Goal: Ask a question

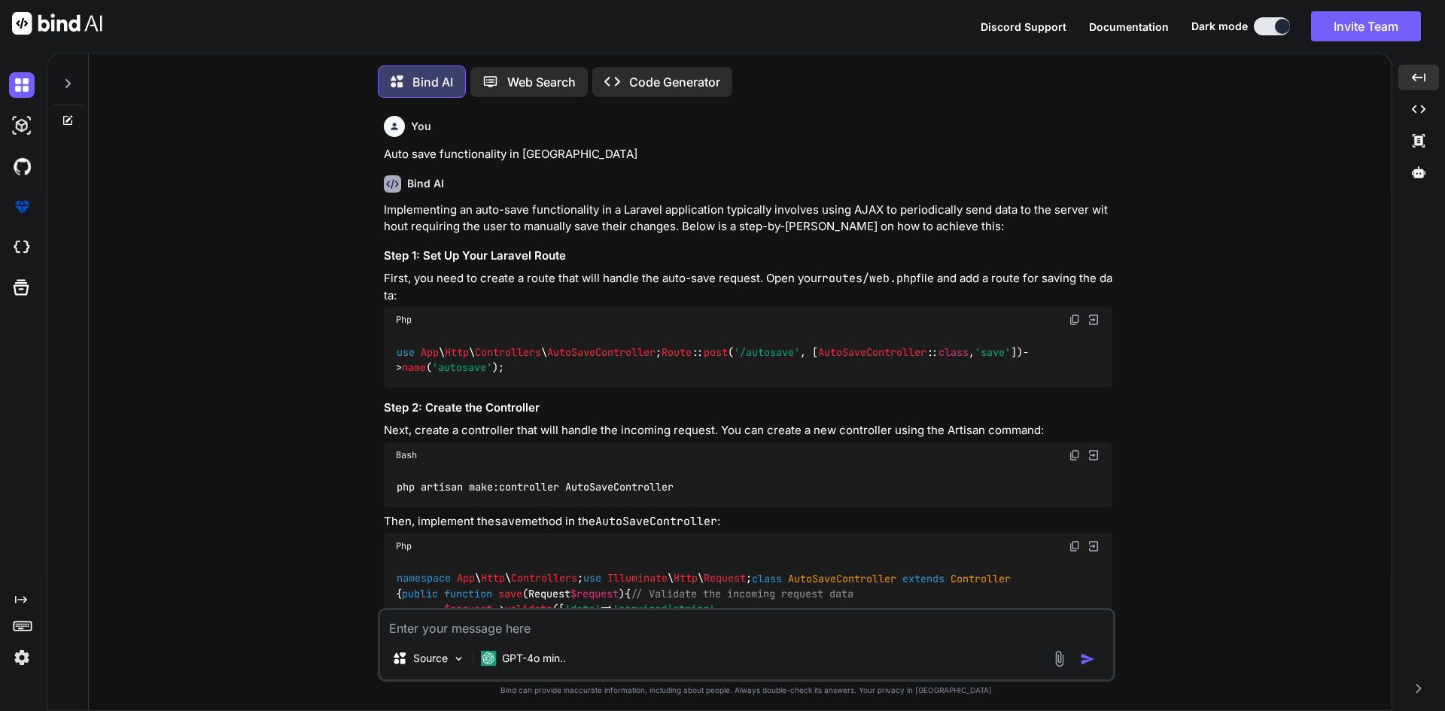
click at [454, 613] on textarea at bounding box center [746, 623] width 733 height 27
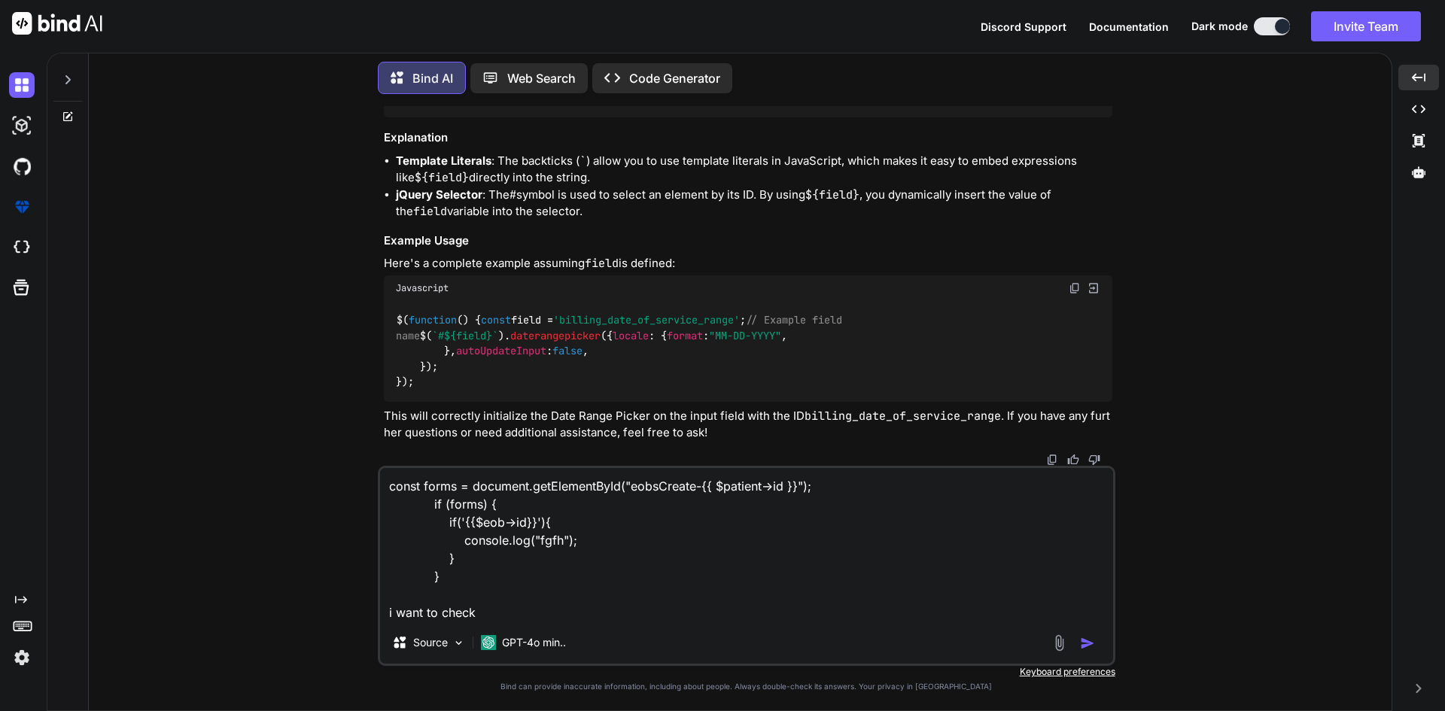
drag, startPoint x: 458, startPoint y: 523, endPoint x: 531, endPoint y: 527, distance: 72.4
click at [531, 527] on textarea "const forms = document.getElementById("eobsCreate-{{ $patient->id }}"); if (for…" at bounding box center [746, 545] width 733 height 154
click at [498, 603] on textarea "const forms = document.getElementById("eobsCreate-{{ $patient->id }}"); if (for…" at bounding box center [746, 545] width 733 height 154
click at [497, 615] on textarea "const forms = document.getElementById("eobsCreate-{{ $patient->id }}"); if (for…" at bounding box center [746, 545] width 733 height 154
click at [600, 606] on textarea "const forms = document.getElementById("eobsCreate-{{ $patient->id }}"); if (for…" at bounding box center [746, 545] width 733 height 154
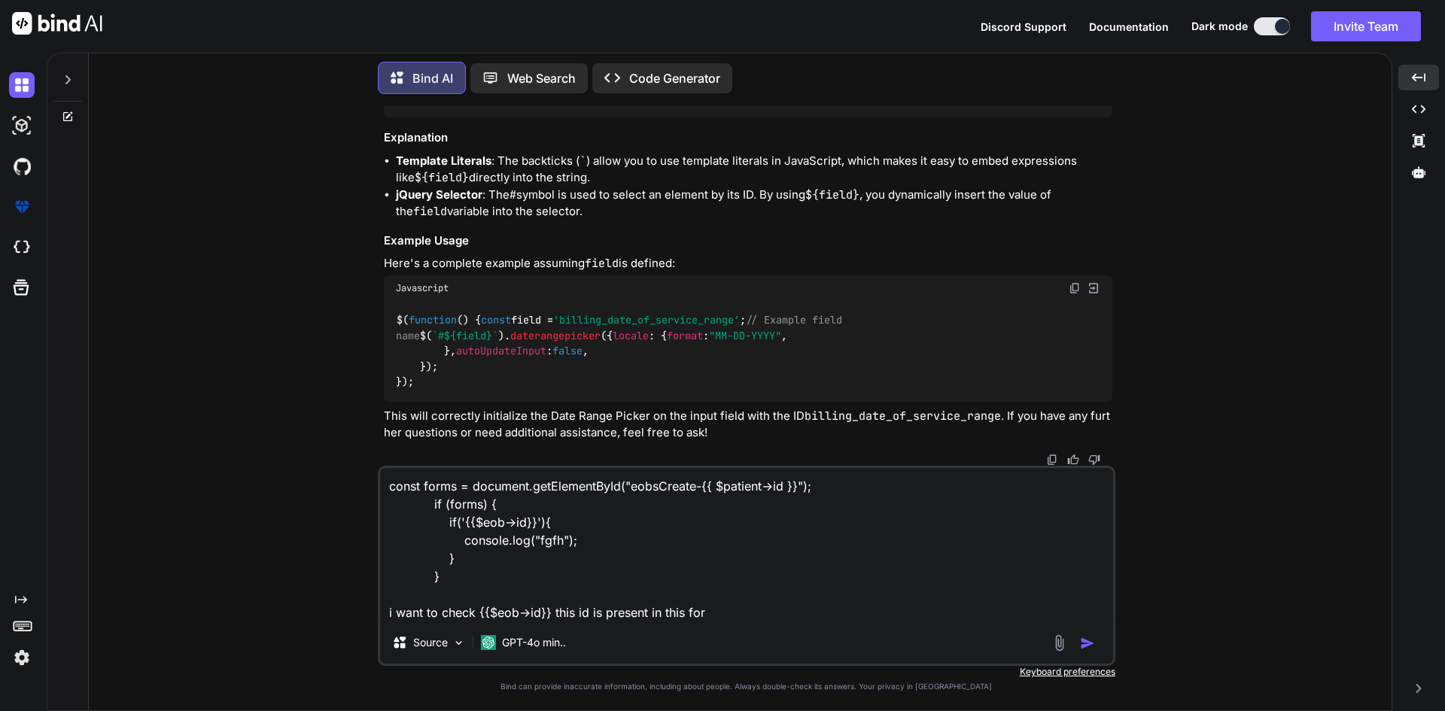
type textarea "const forms = document.getElementById("eobsCreate-{{ $patient->id }}"); if (for…"
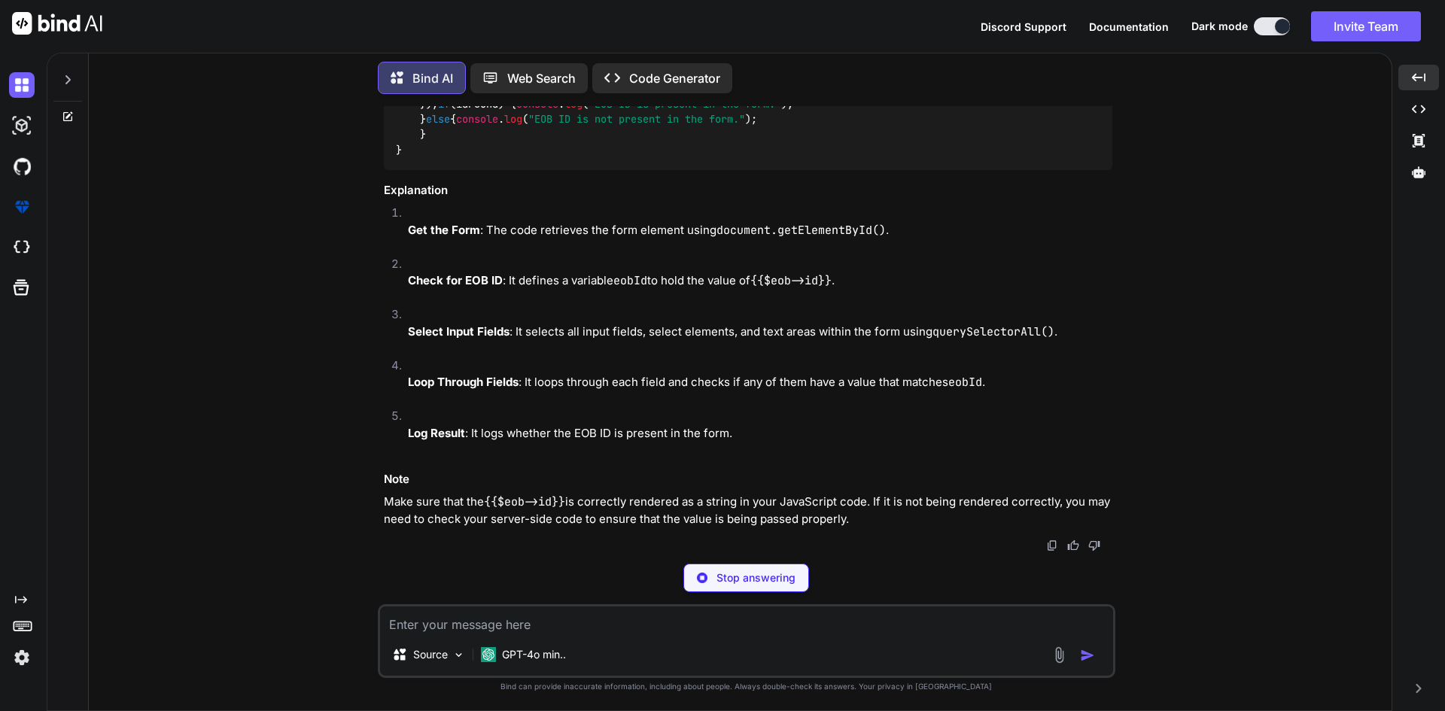
scroll to position [24932, 0]
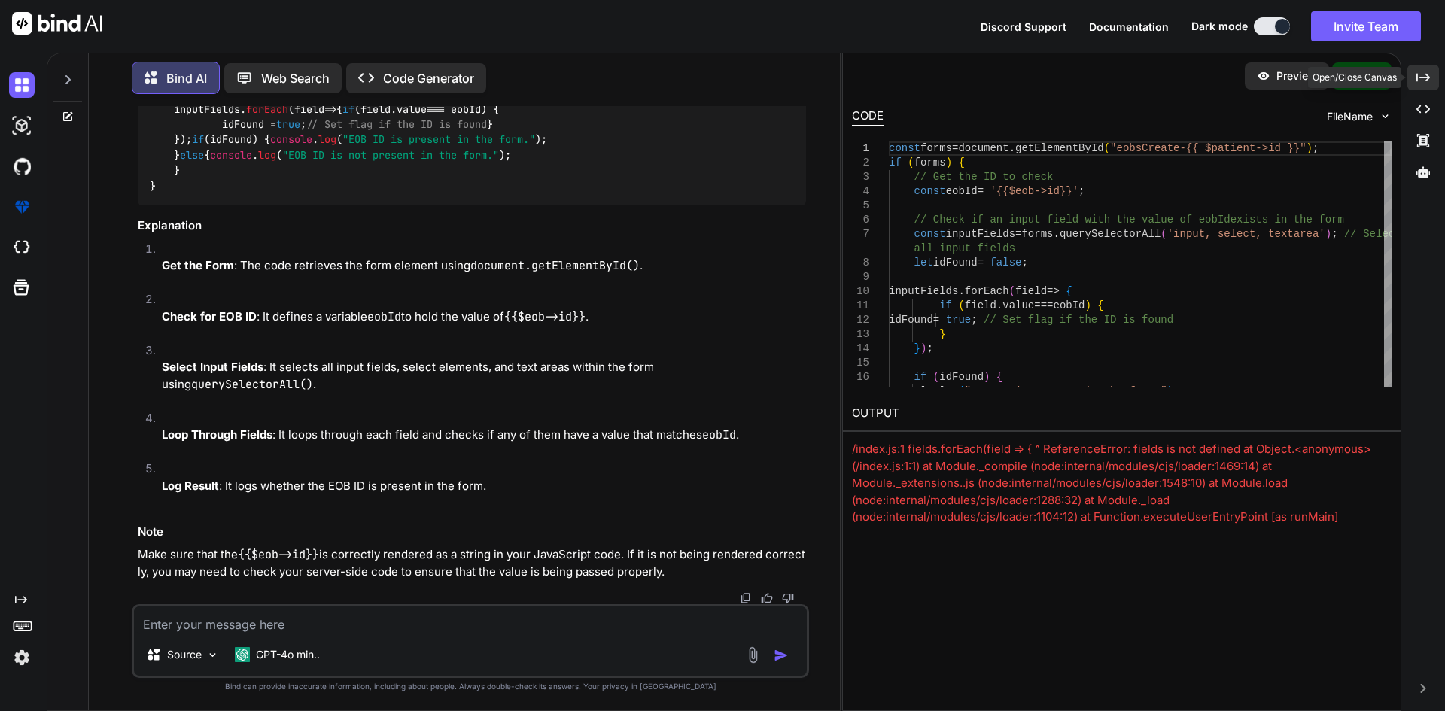
click at [1416, 81] on icon "Created with Pixso." at bounding box center [1423, 78] width 14 height 14
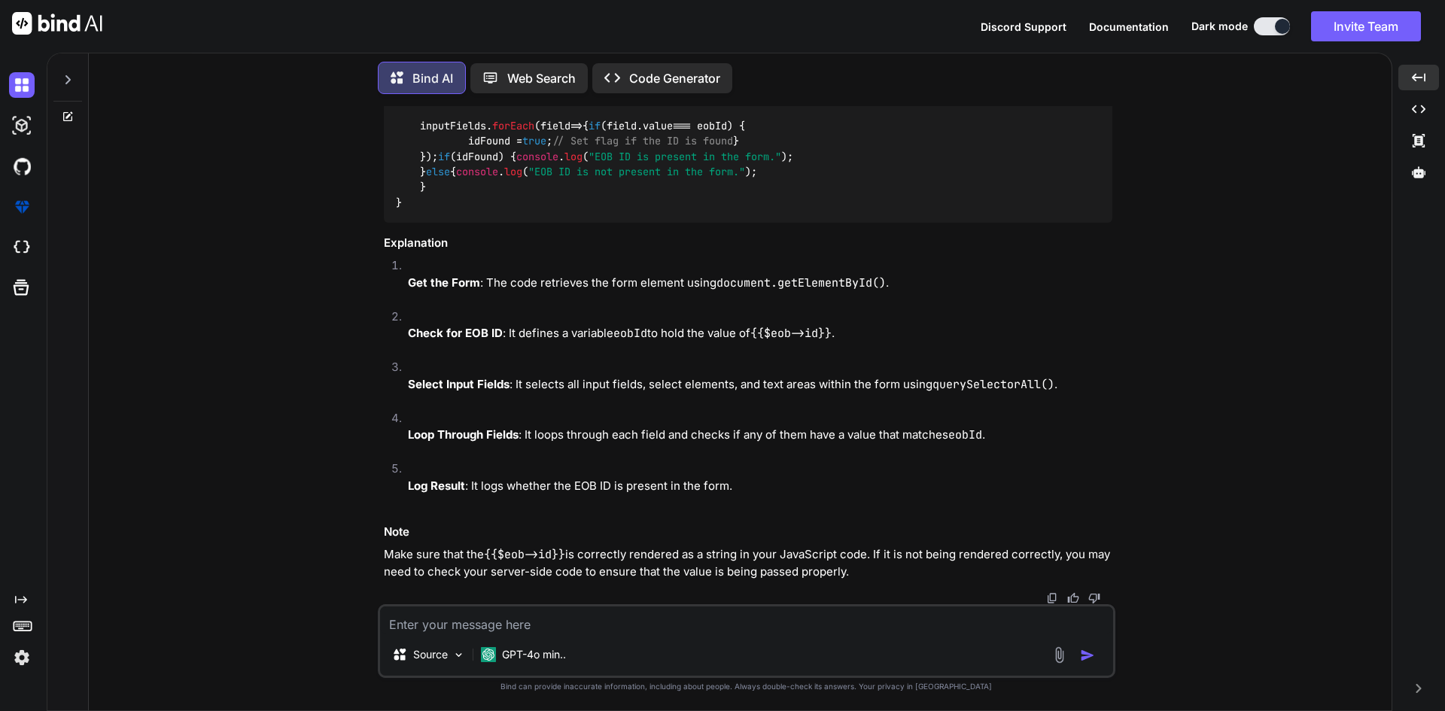
scroll to position [24447, 0]
click at [1073, 23] on img at bounding box center [1075, 17] width 12 height 12
click at [528, 622] on textarea at bounding box center [746, 620] width 733 height 27
paste textarea "<input type="text" class="form-control validate-input" name="document_name" val…"
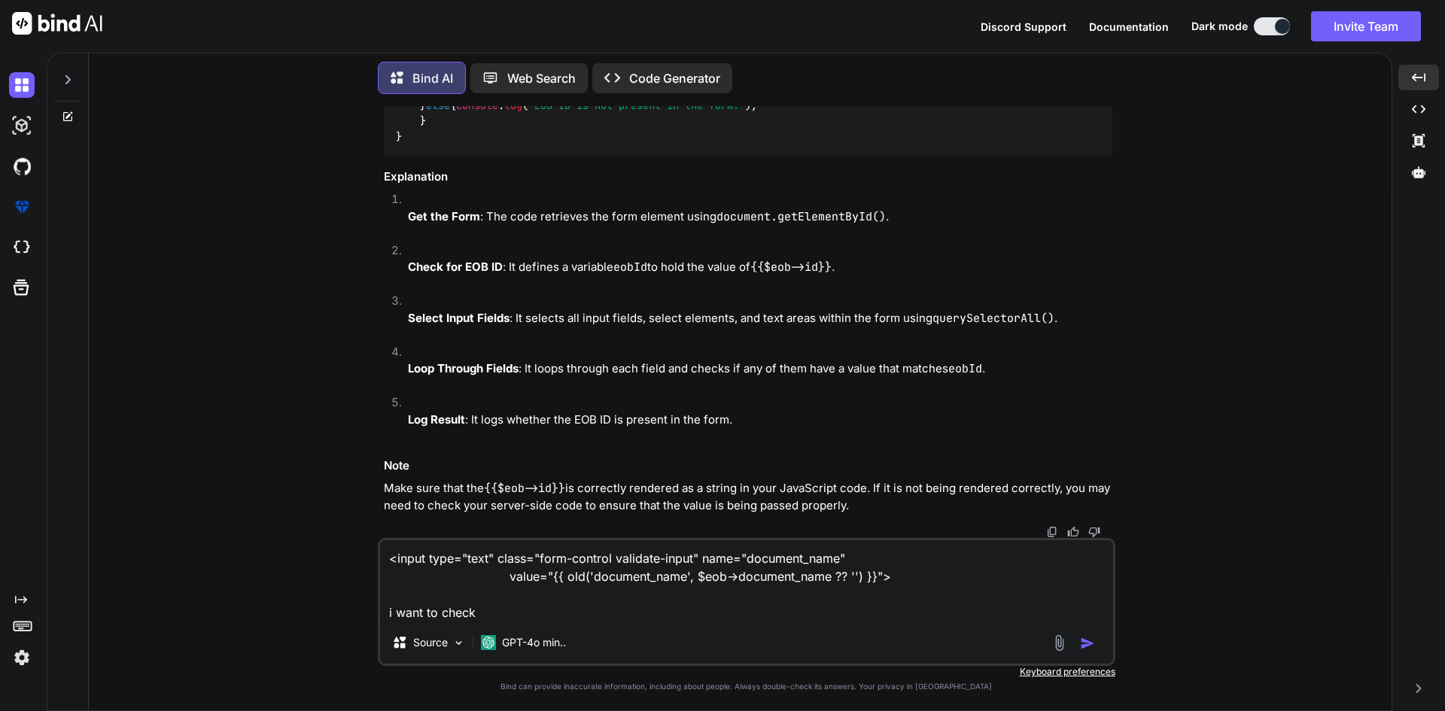
paste textarea "<form action="{{ isset($eob) ? route('users.eobsUpdate', $eob->id) : route('use…"
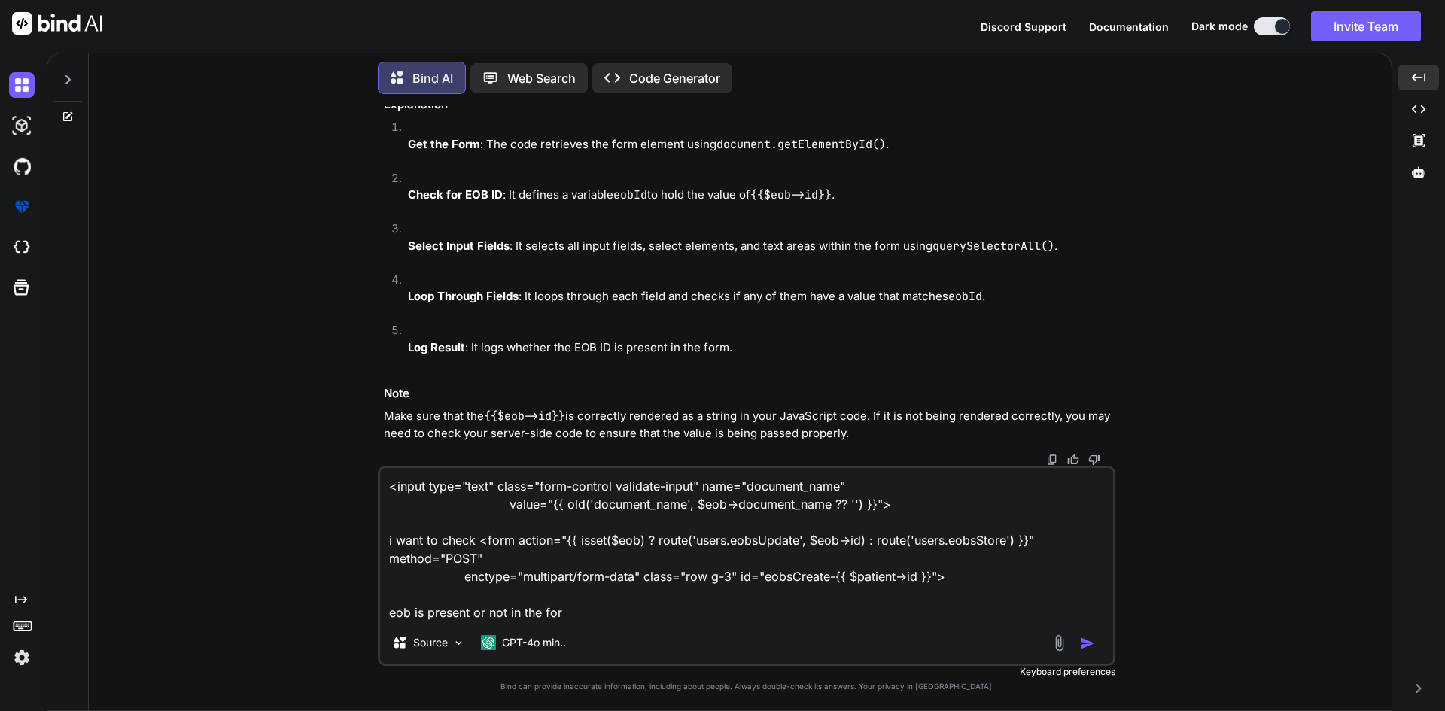
type textarea "<input type="text" class="form-control validate-input" name="document_name" val…"
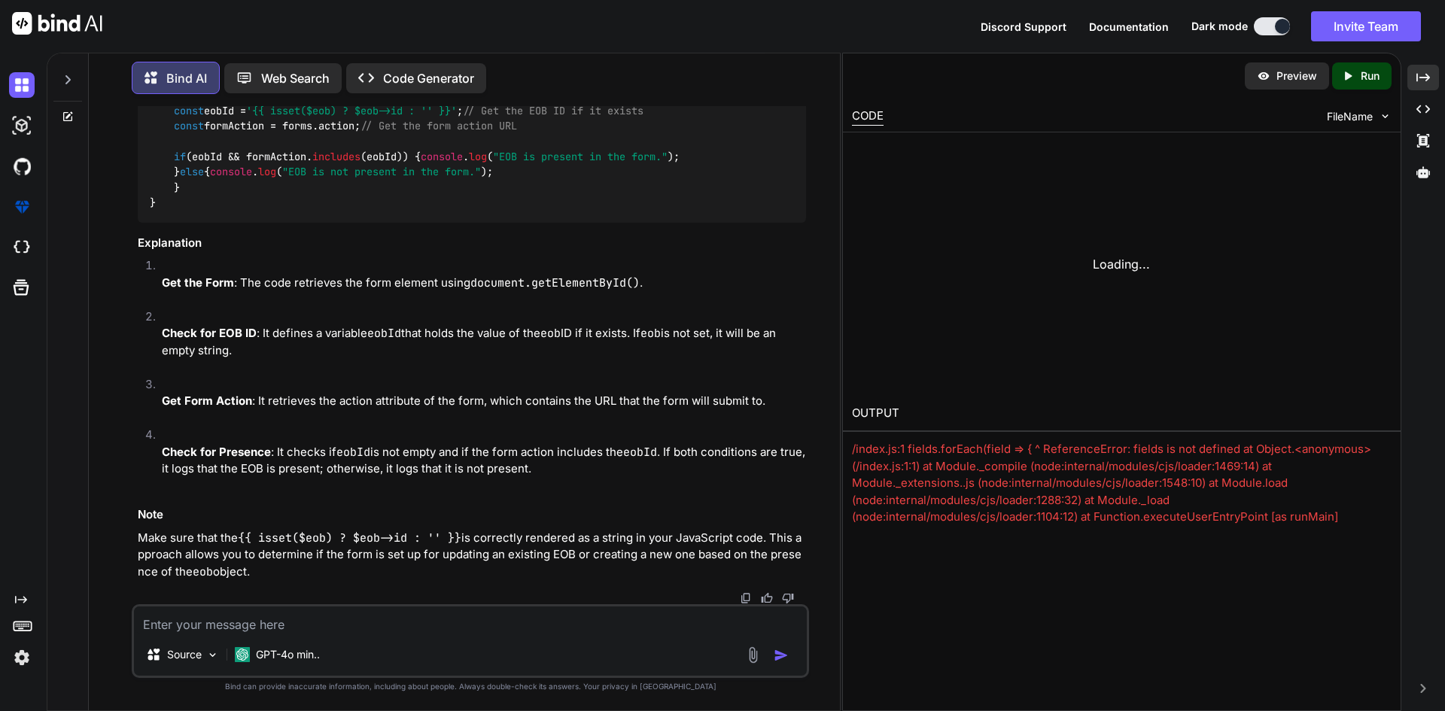
scroll to position [26026, 0]
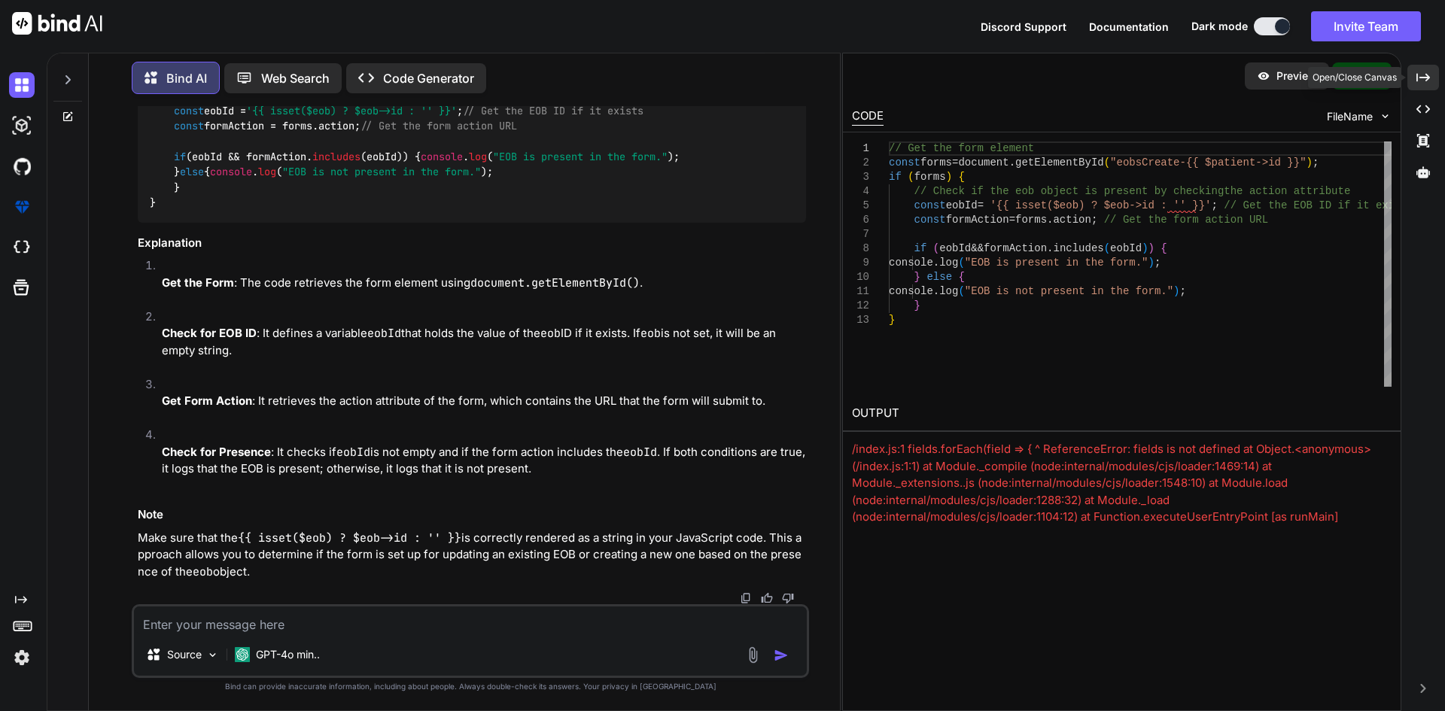
click at [1410, 76] on div "Created with Pixso." at bounding box center [1423, 78] width 32 height 26
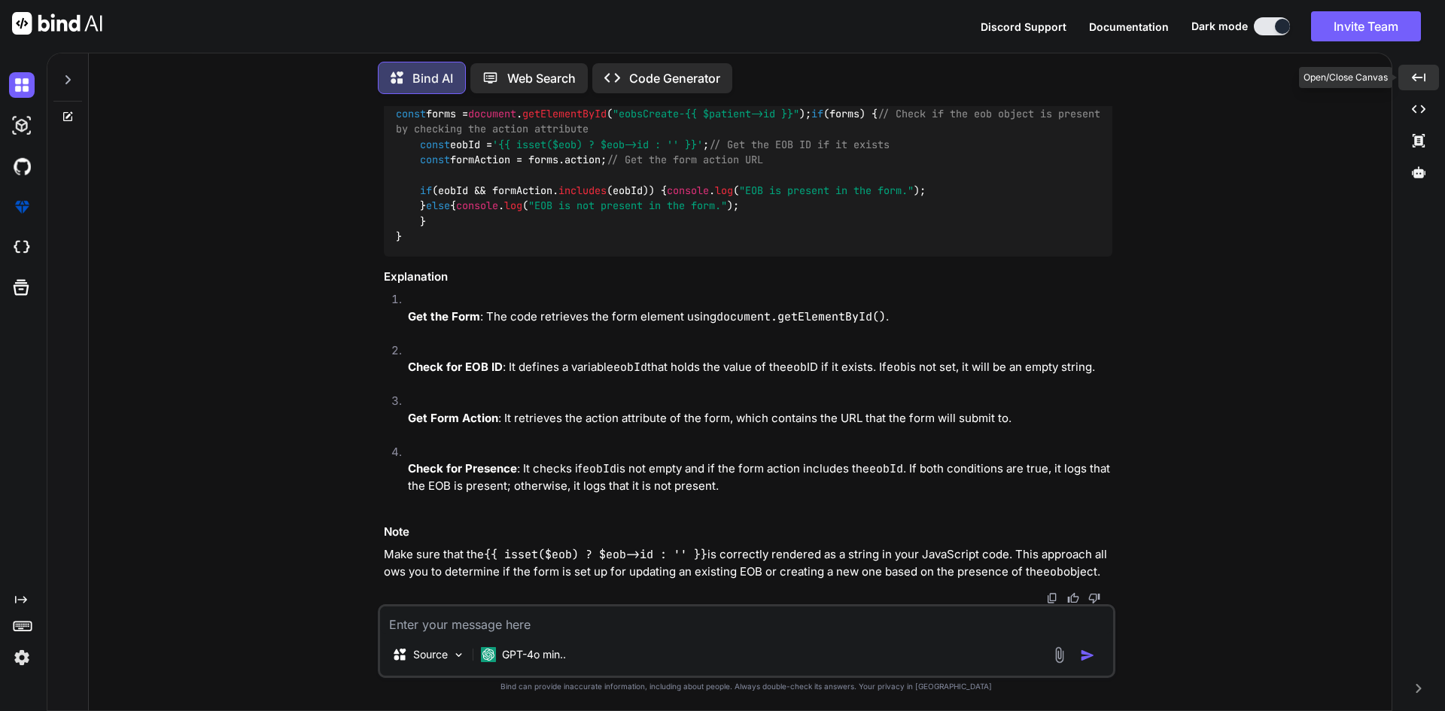
scroll to position [25433, 0]
click at [1074, 72] on img at bounding box center [1075, 66] width 12 height 12
click at [408, 627] on textarea at bounding box center [746, 620] width 733 height 27
paste textarea "const forms = document.getElementById("eobsCreate-{{ $patient->id }}"); if (for…"
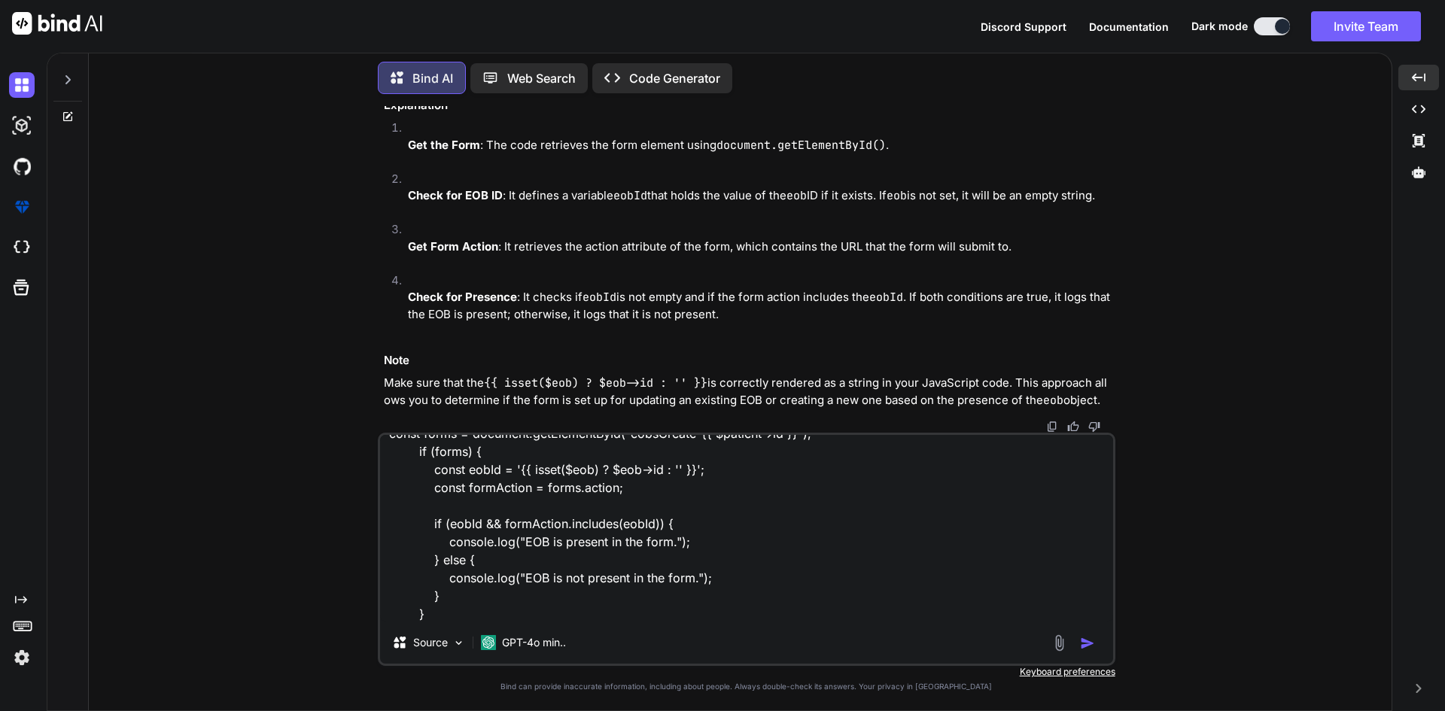
scroll to position [56, 0]
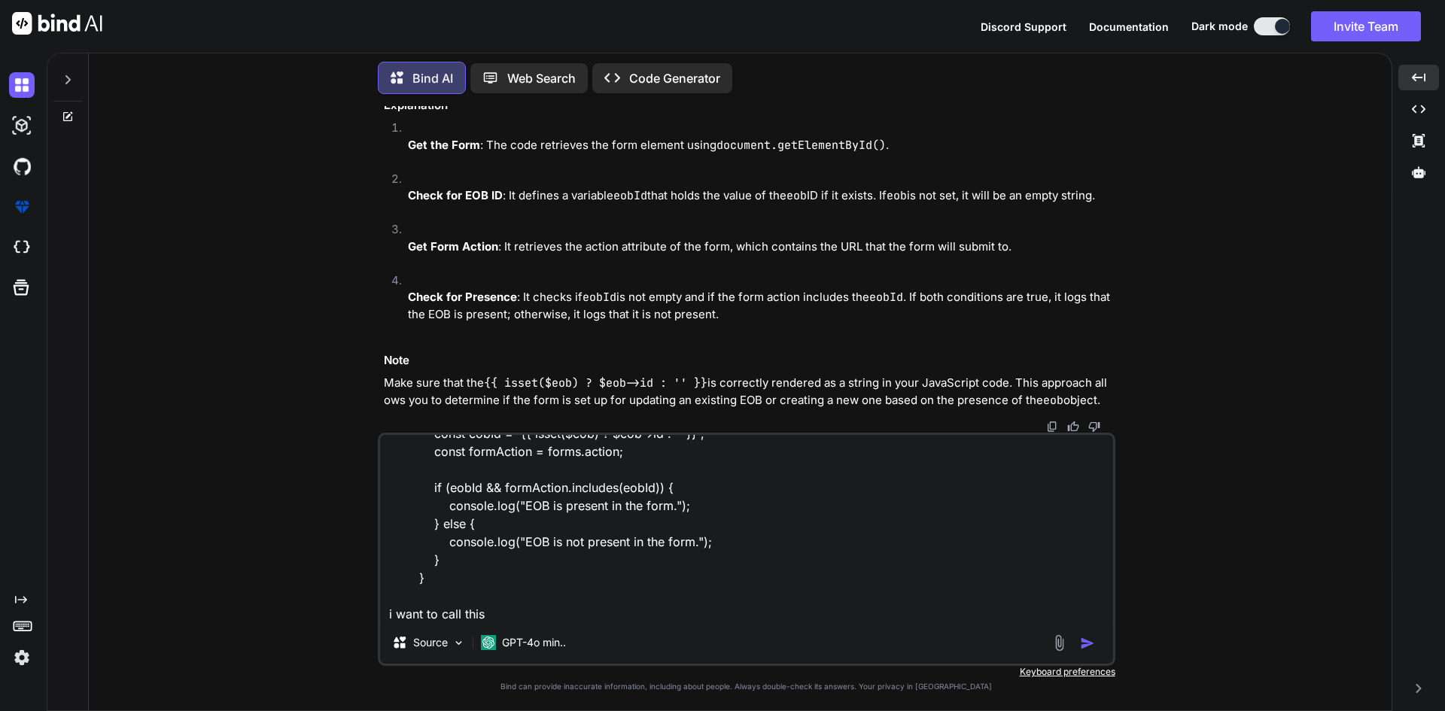
paste textarea "// const userId = '{{ Auth::id() }}'; // setupAutoSave('eobsCreate-{{ $patient-…"
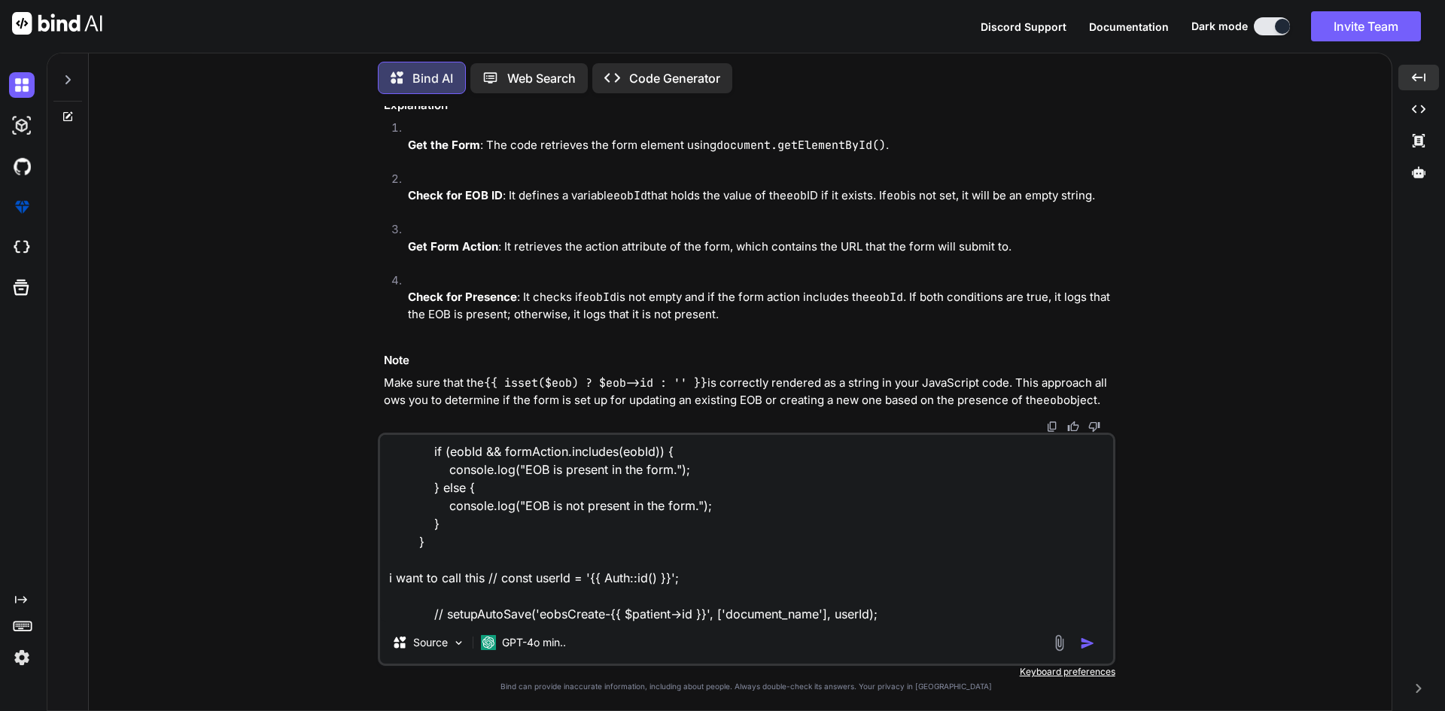
scroll to position [110, 0]
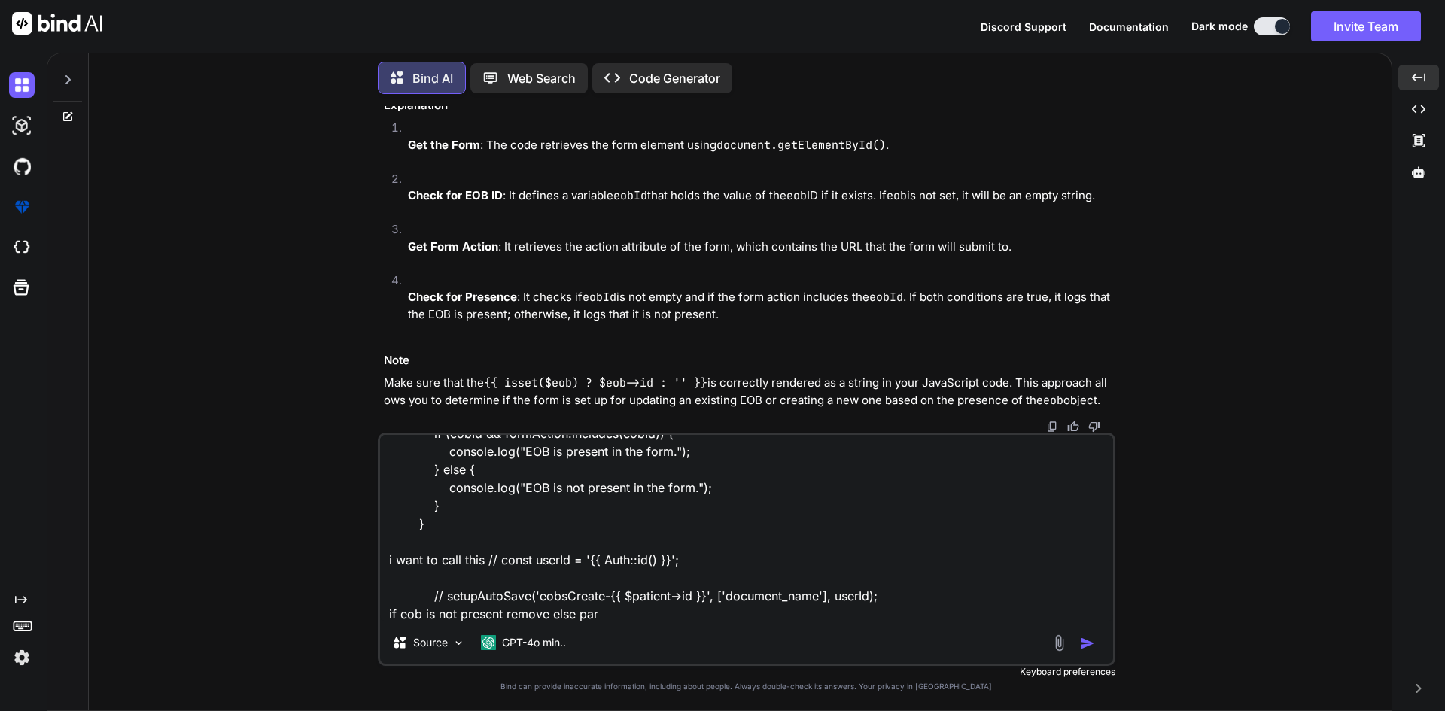
type textarea "const forms = document.getElementById("eobsCreate-{{ $patient->id }}"); if (for…"
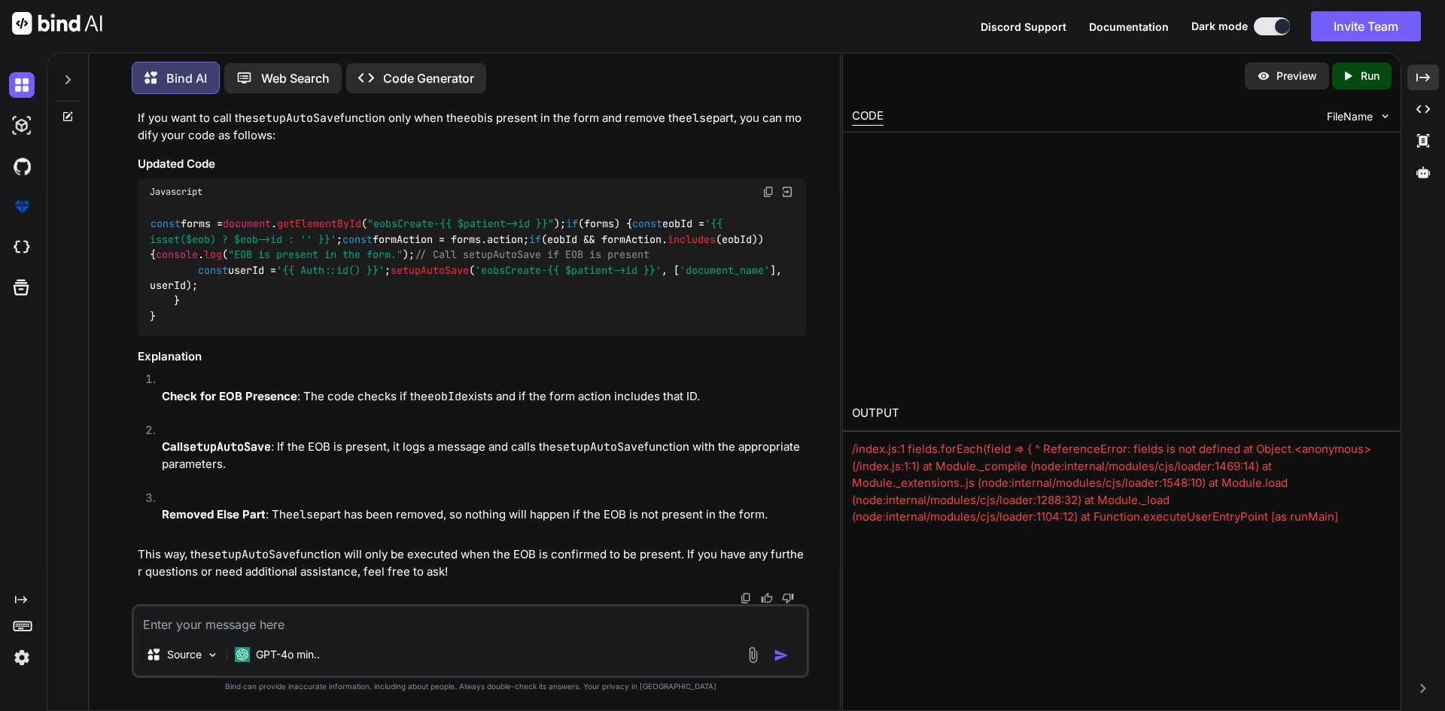
scroll to position [26705, 0]
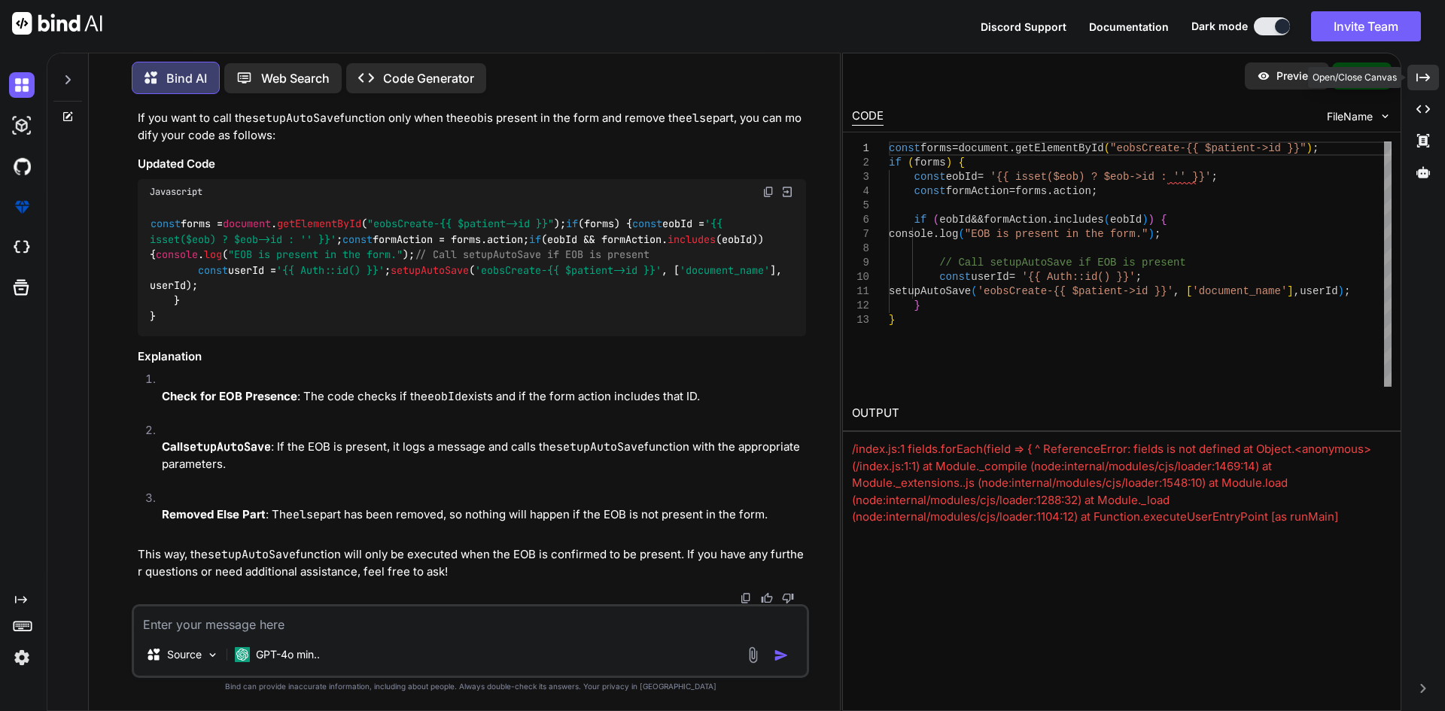
click at [1423, 72] on icon "Created with Pixso." at bounding box center [1423, 78] width 14 height 14
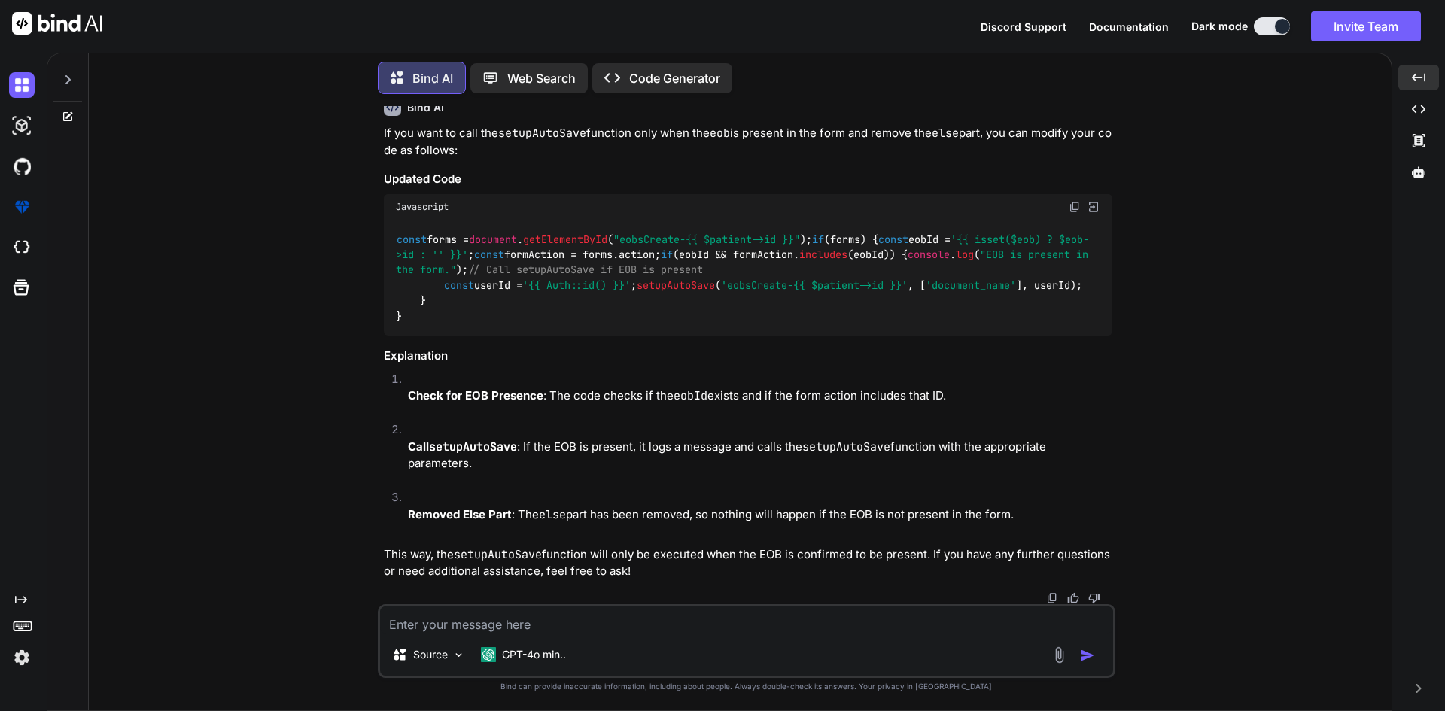
scroll to position [26296, 0]
click at [502, 628] on textarea at bounding box center [746, 620] width 733 height 27
drag, startPoint x: 419, startPoint y: 211, endPoint x: 695, endPoint y: 211, distance: 275.5
click at [695, 220] on div "const forms = document . getElementById ( "eobsCreate-{{ $patient->id }}" ); if…" at bounding box center [748, 278] width 729 height 116
copy code "if (eobId && formAction. includes (eobId)) {"
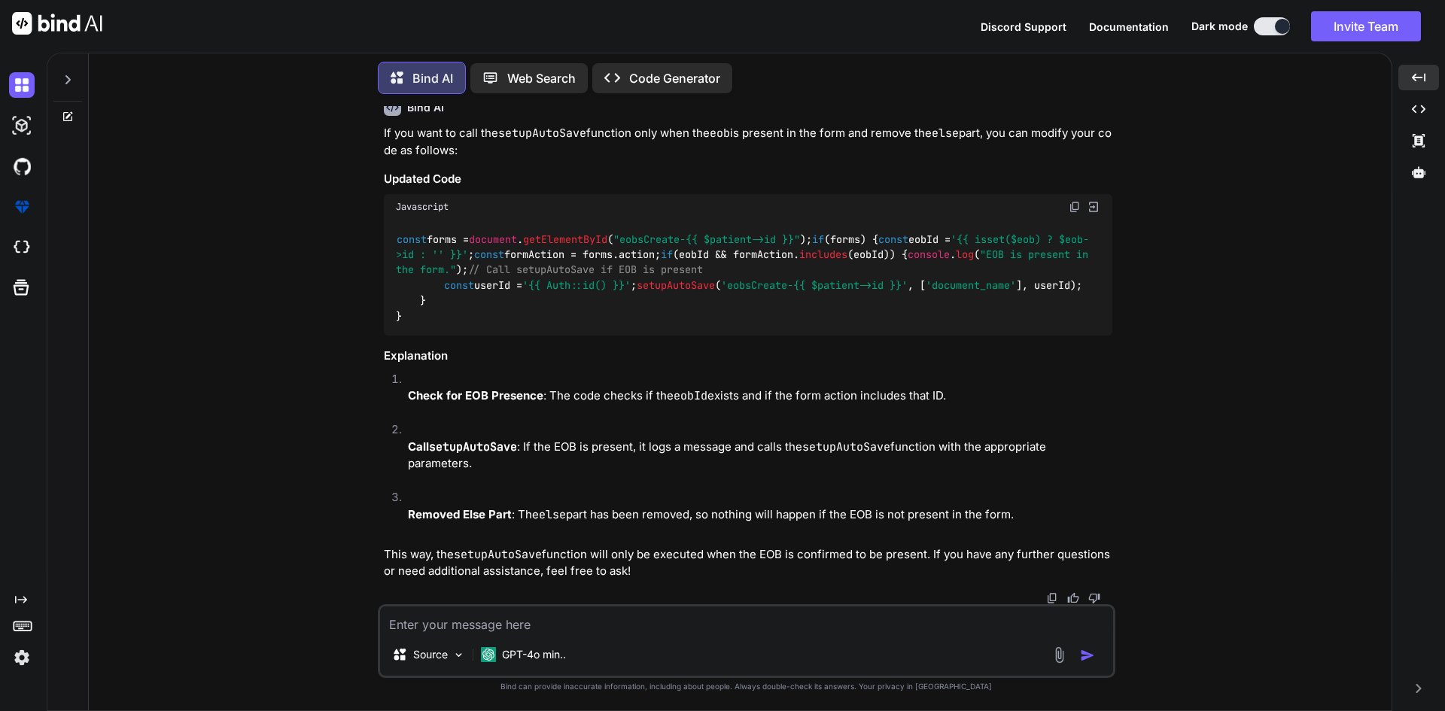
click at [406, 617] on textarea at bounding box center [746, 620] width 733 height 27
paste textarea "if (eobId && formAction.includes(eobId)) {"
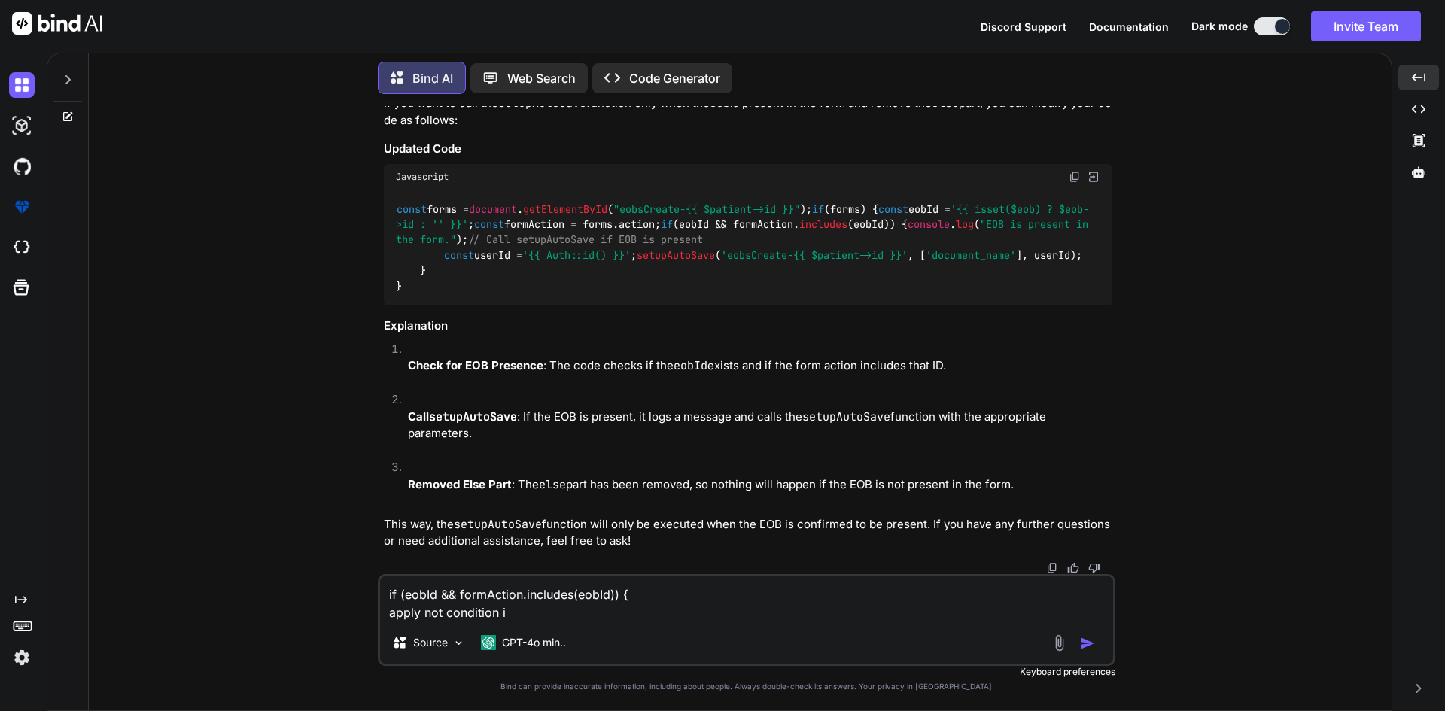
type textarea "if (eobId && formAction.includes(eobId)) { apply not condition"
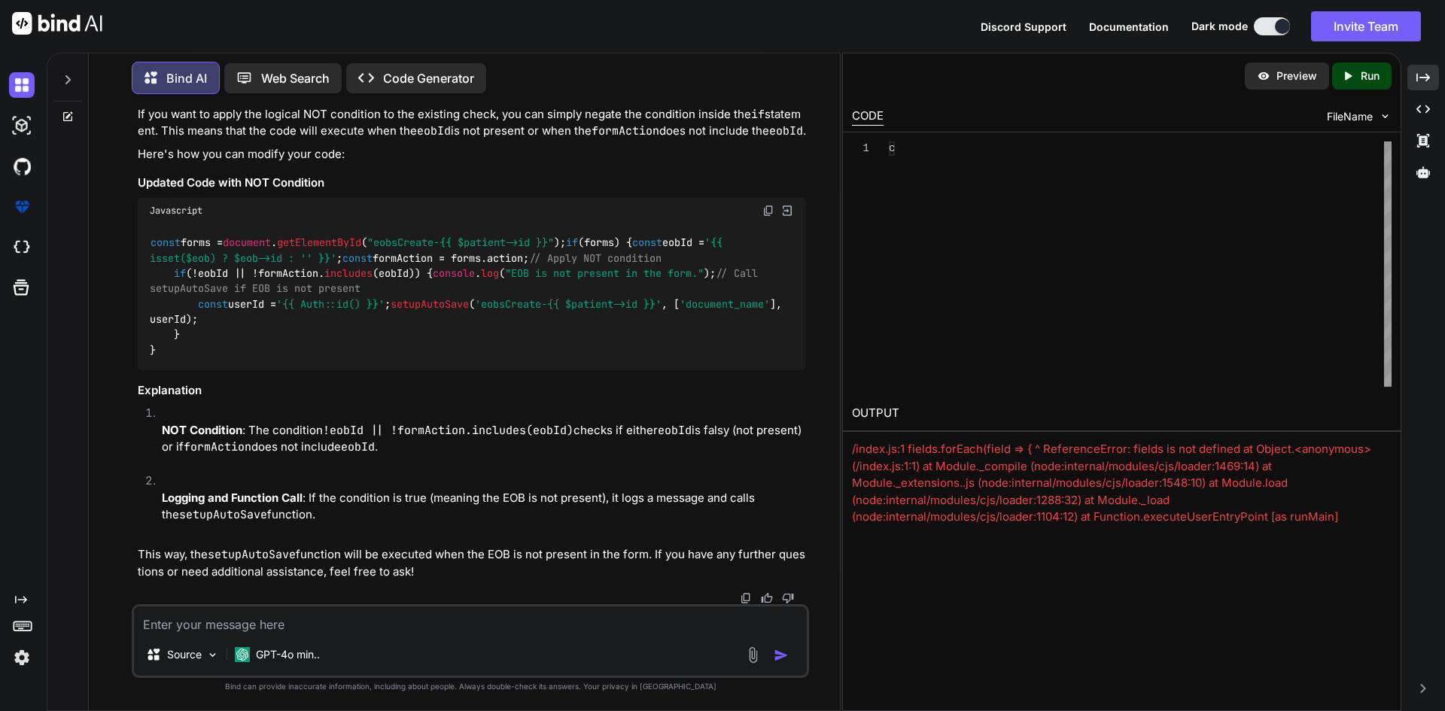
scroll to position [27505, 0]
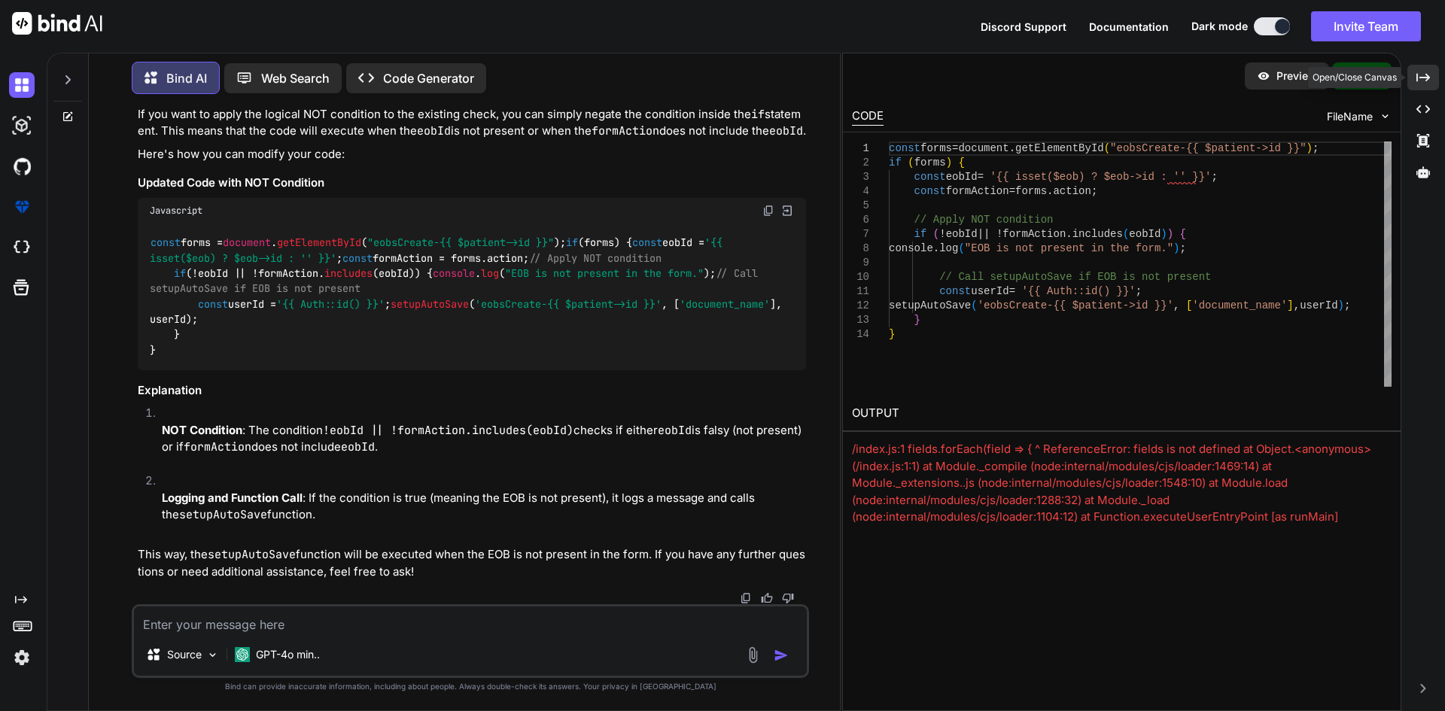
click at [1430, 72] on div "Created with Pixso." at bounding box center [1423, 78] width 32 height 26
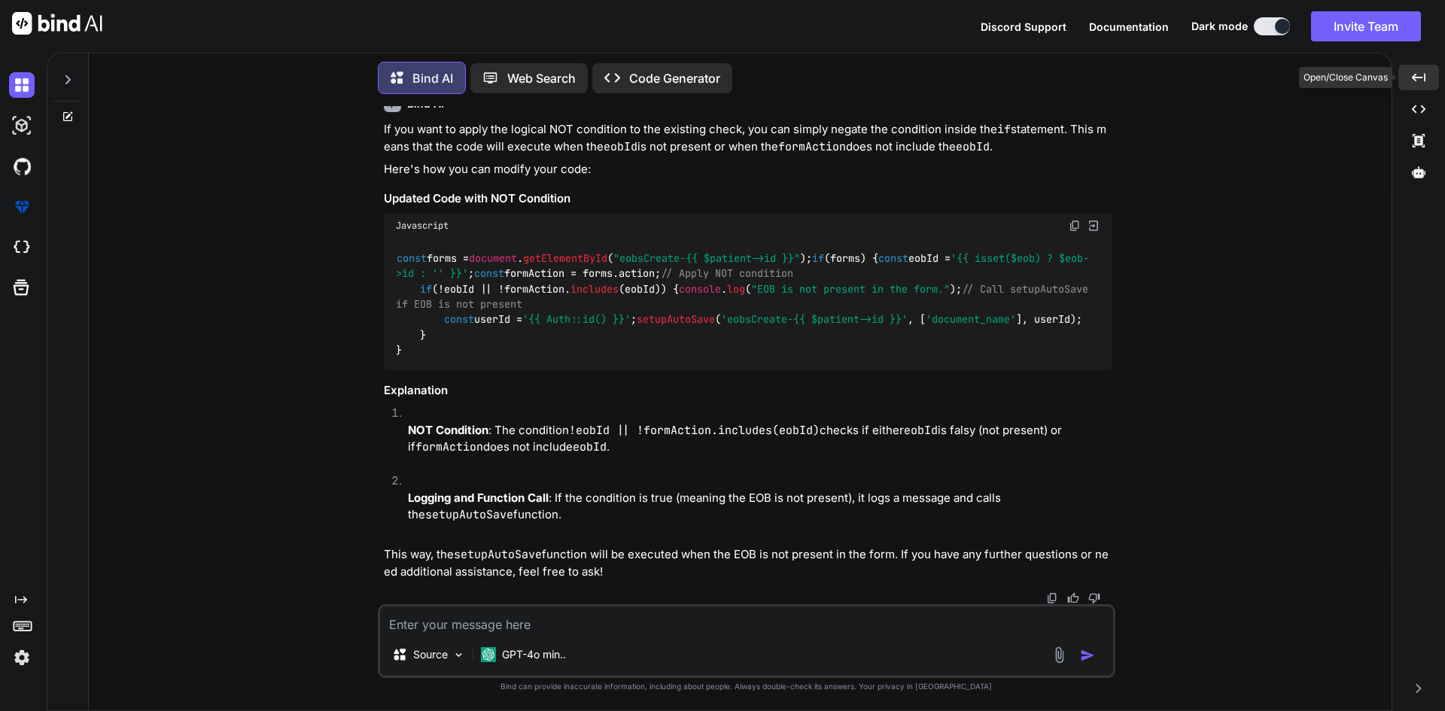
scroll to position [26877, 0]
click at [1076, 220] on img at bounding box center [1075, 226] width 12 height 12
click at [477, 619] on textarea at bounding box center [746, 620] width 733 height 27
type textarea "i want to remove all the item from the local storage through console window"
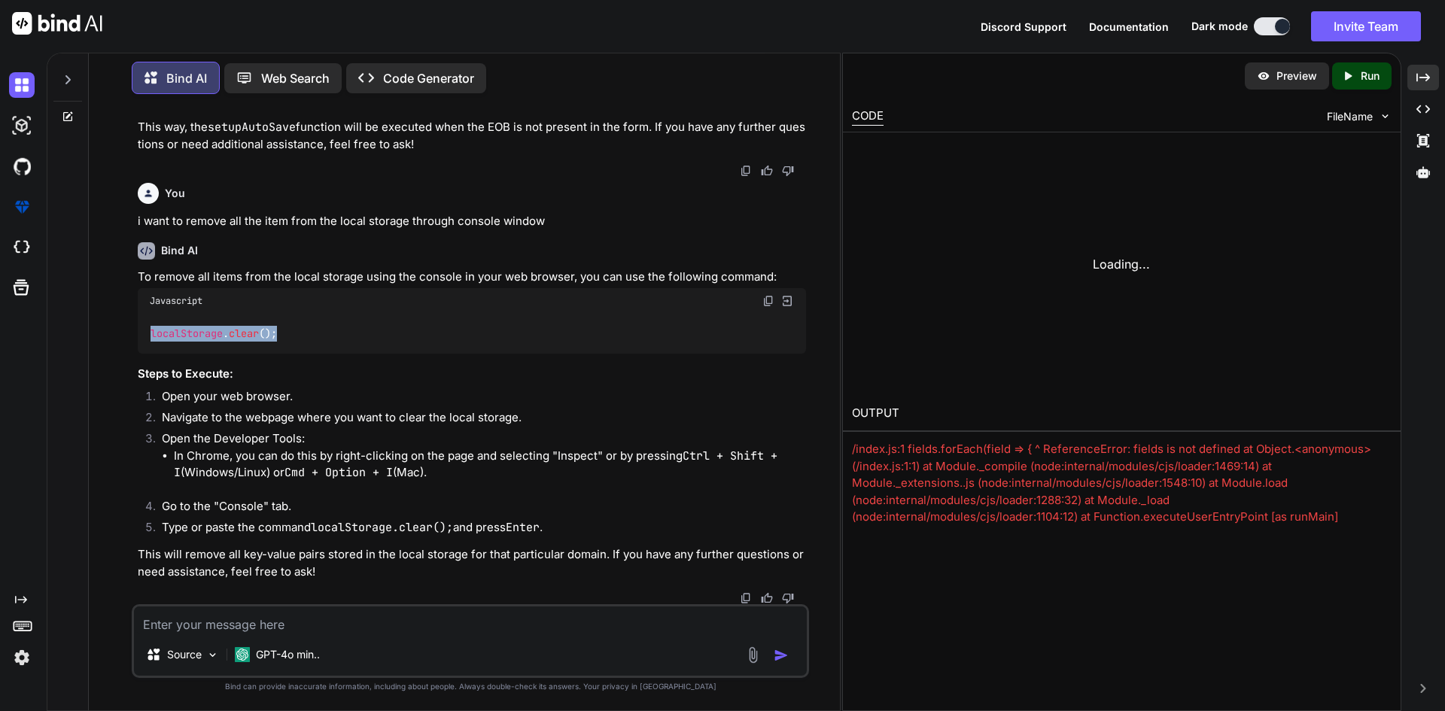
scroll to position [28004, 0]
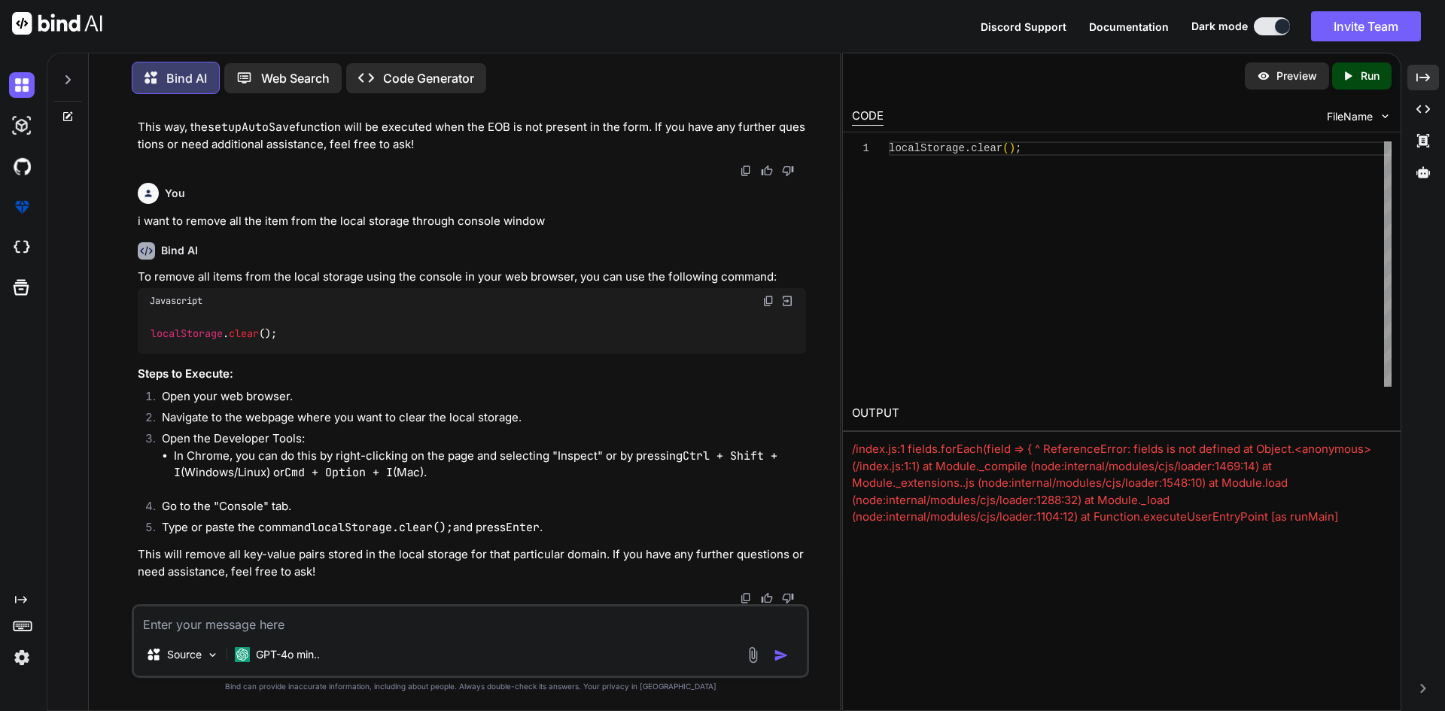
drag, startPoint x: 540, startPoint y: 377, endPoint x: 376, endPoint y: 381, distance: 164.1
click at [376, 353] on div "localStorage . clear ();" at bounding box center [472, 333] width 668 height 39
click at [1420, 77] on icon "Created with Pixso." at bounding box center [1423, 78] width 14 height 14
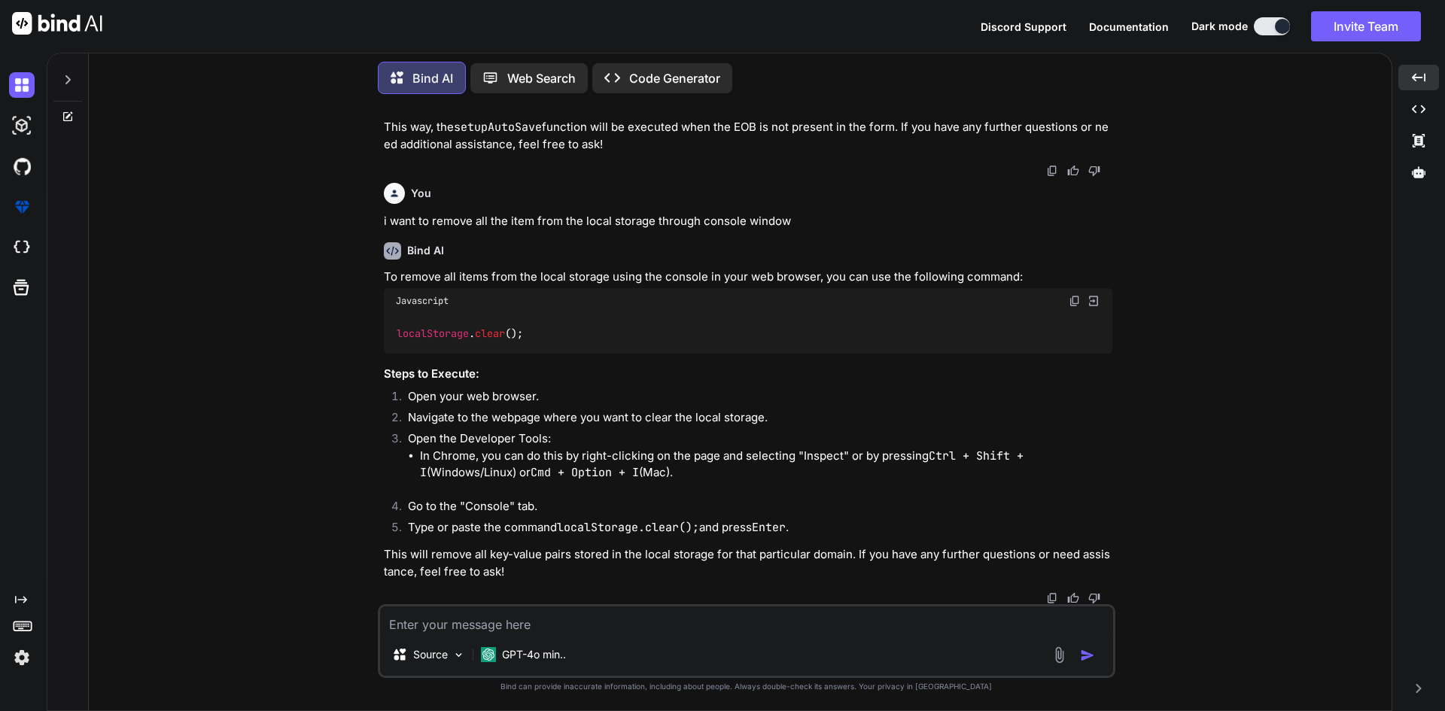
click at [1072, 307] on img at bounding box center [1075, 301] width 12 height 12
drag, startPoint x: 546, startPoint y: 328, endPoint x: 385, endPoint y: 330, distance: 161.1
click at [385, 330] on div "localStorage . clear ();" at bounding box center [748, 333] width 729 height 39
copy code "localStorage . clear ();"
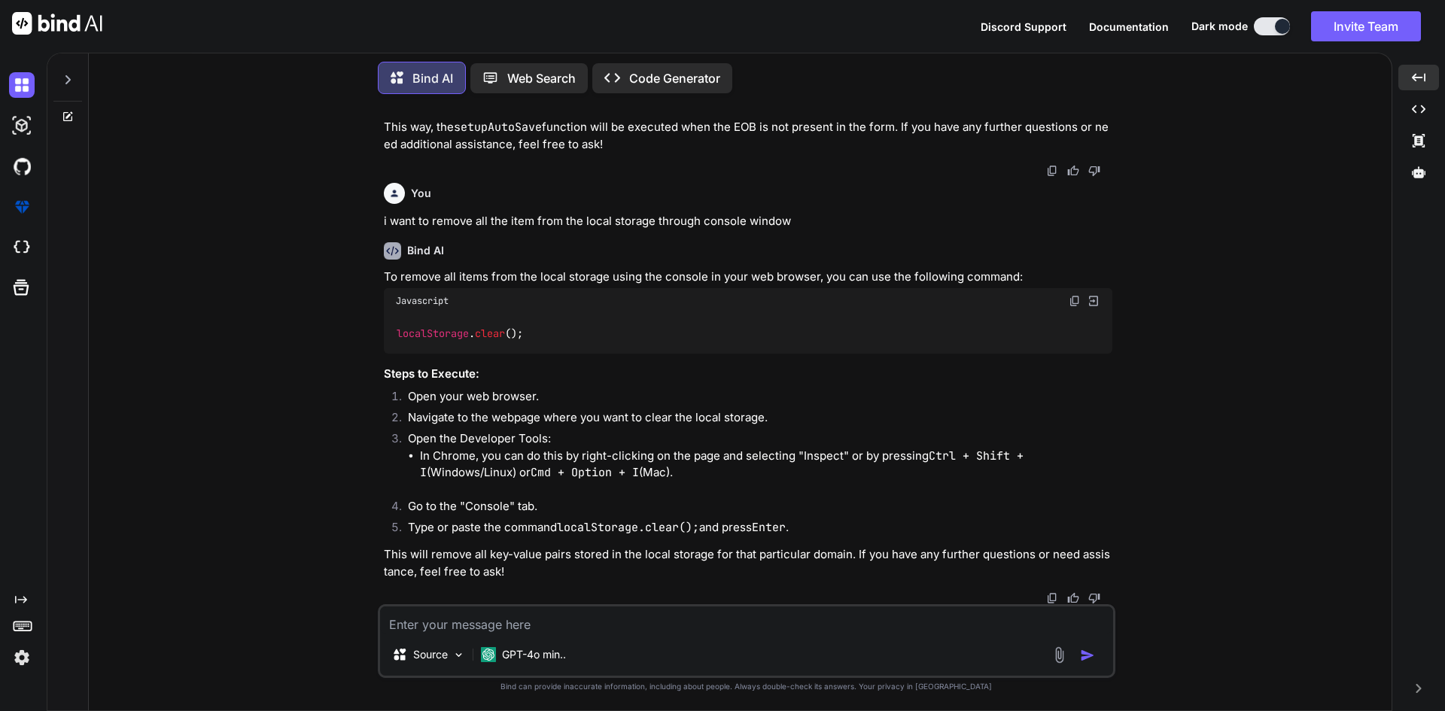
click at [410, 631] on textarea at bounding box center [746, 620] width 733 height 27
paste textarea "localStorage.clear();"
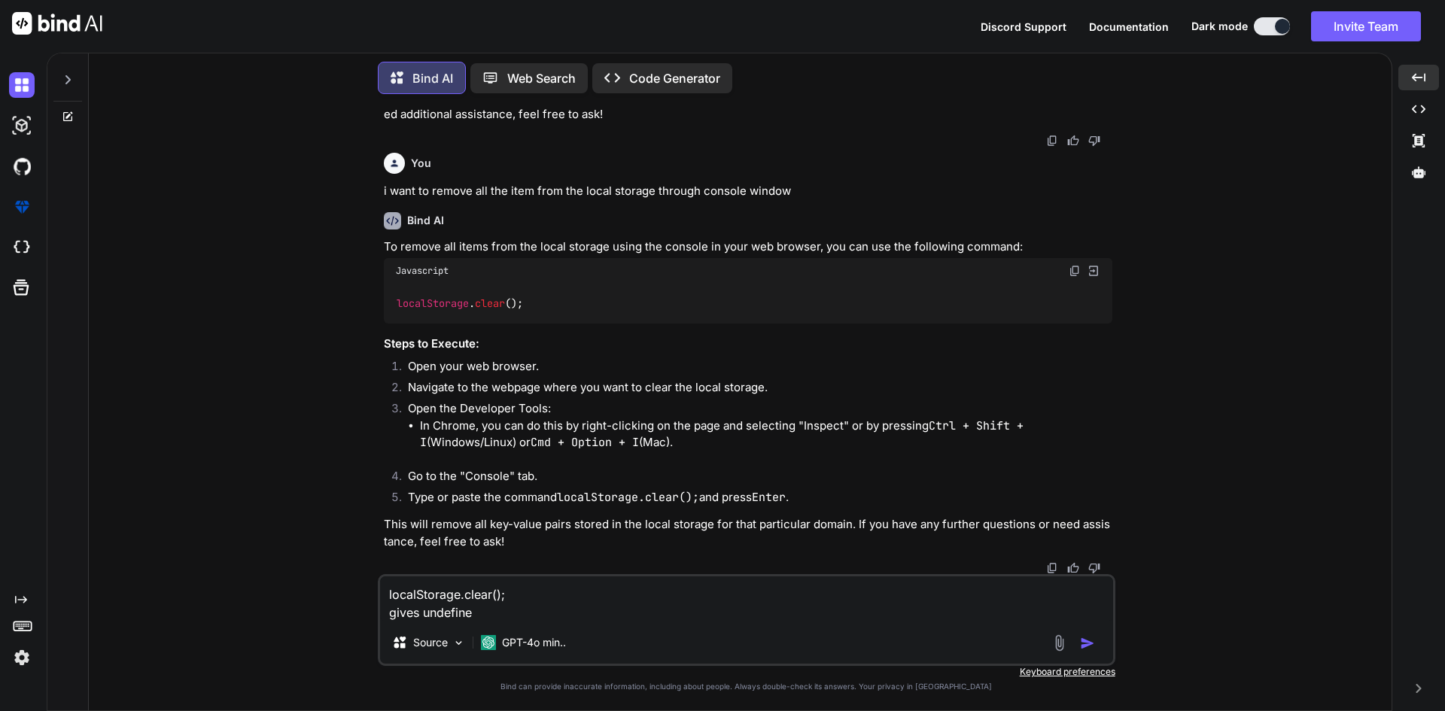
type textarea "localStorage.clear(); gives undefined"
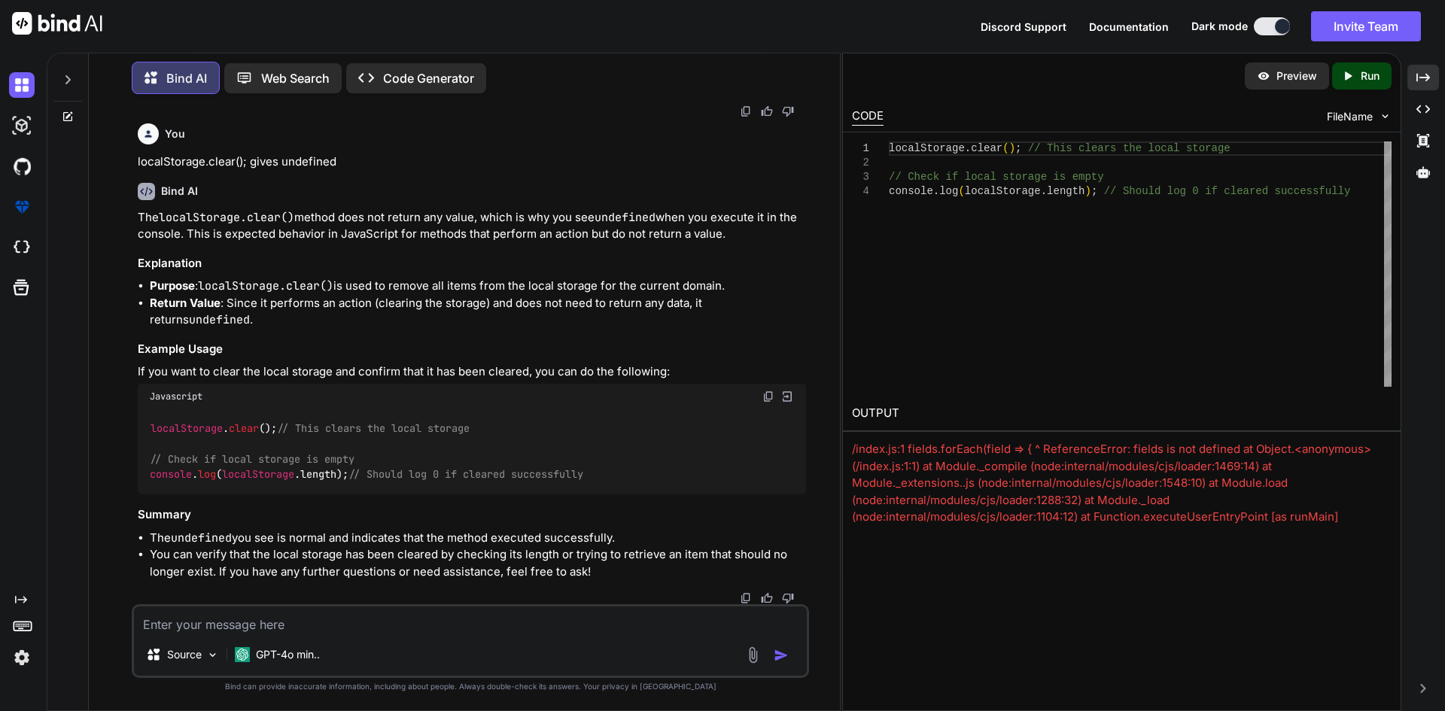
scroll to position [28210, 0]
click at [1421, 87] on div "Created with Pixso." at bounding box center [1423, 78] width 32 height 26
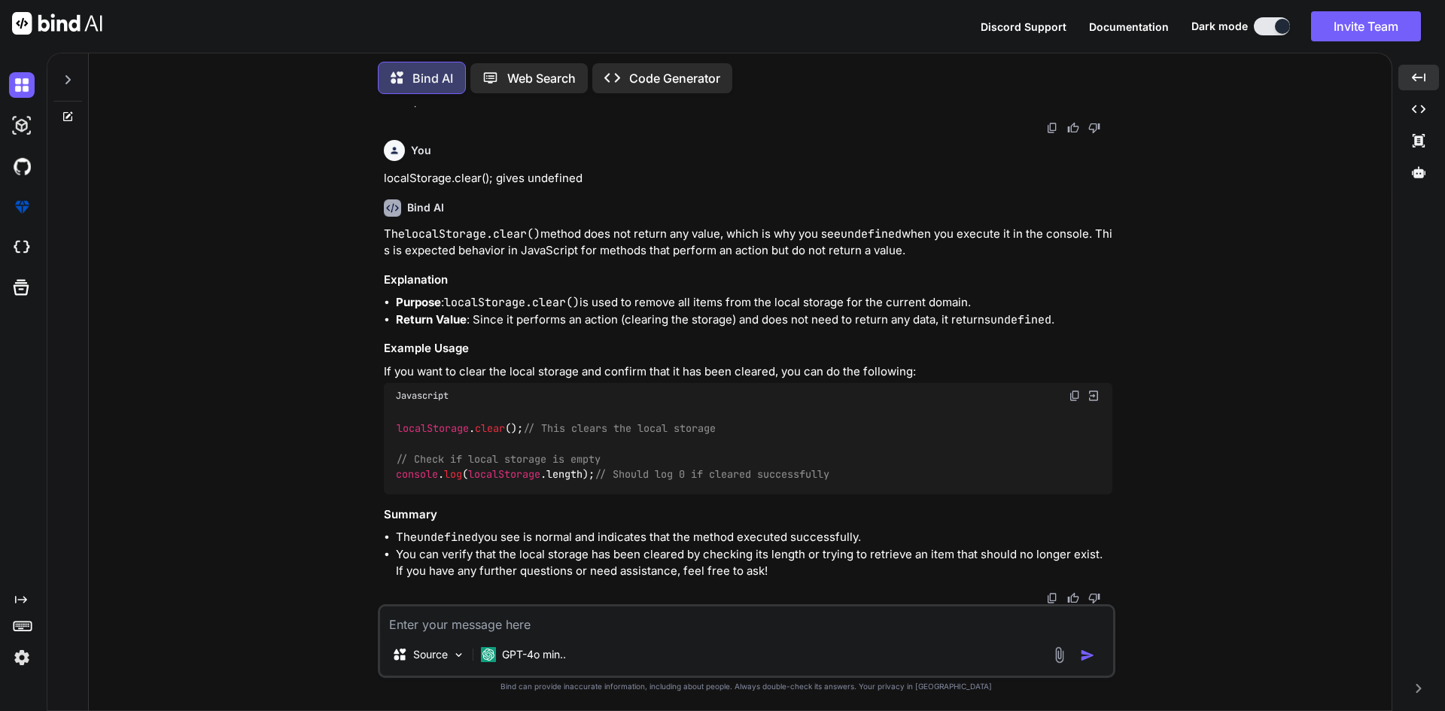
scroll to position [27876, 0]
